Goal: Task Accomplishment & Management: Use online tool/utility

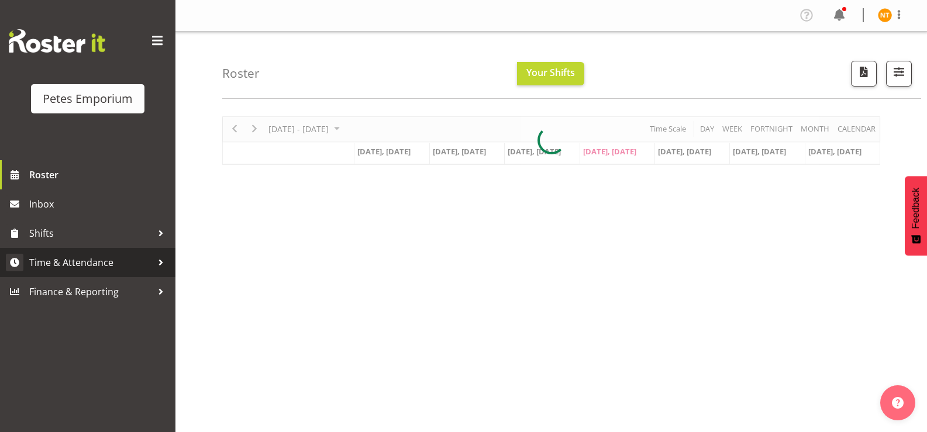
click at [64, 256] on span "Time & Attendance" at bounding box center [90, 263] width 123 height 18
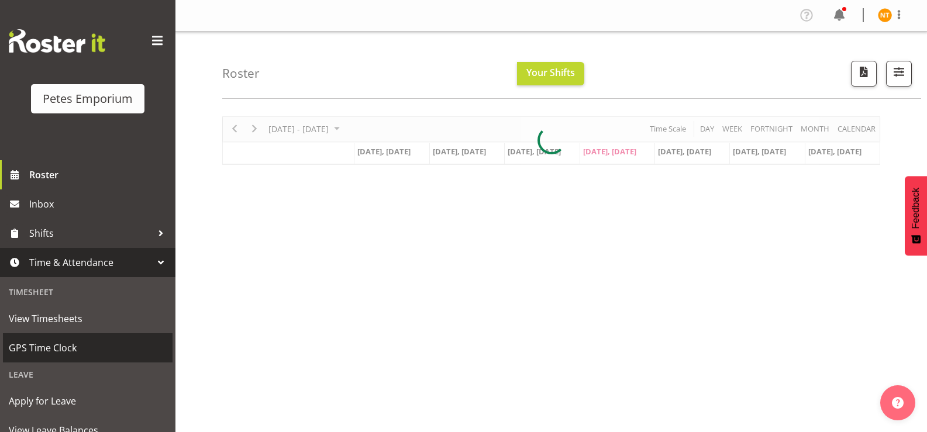
click at [53, 346] on span "GPS Time Clock" at bounding box center [88, 348] width 158 height 18
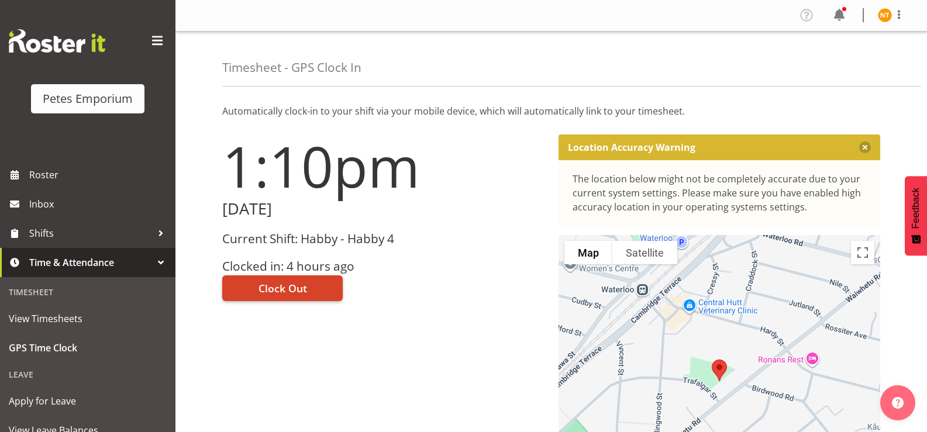
click at [287, 292] on span "Clock Out" at bounding box center [282, 288] width 49 height 15
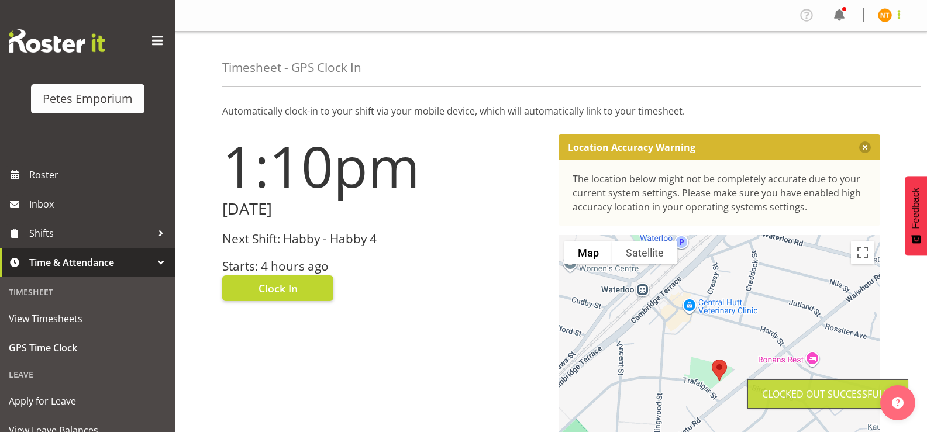
click at [893, 15] on span at bounding box center [899, 15] width 14 height 14
click at [830, 67] on link "Log Out" at bounding box center [850, 61] width 112 height 21
